Goal: Information Seeking & Learning: Find specific page/section

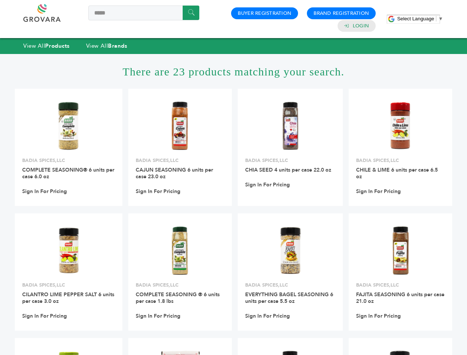
click at [420, 18] on span "Select Language" at bounding box center [415, 19] width 37 height 6
